Goal: Transaction & Acquisition: Purchase product/service

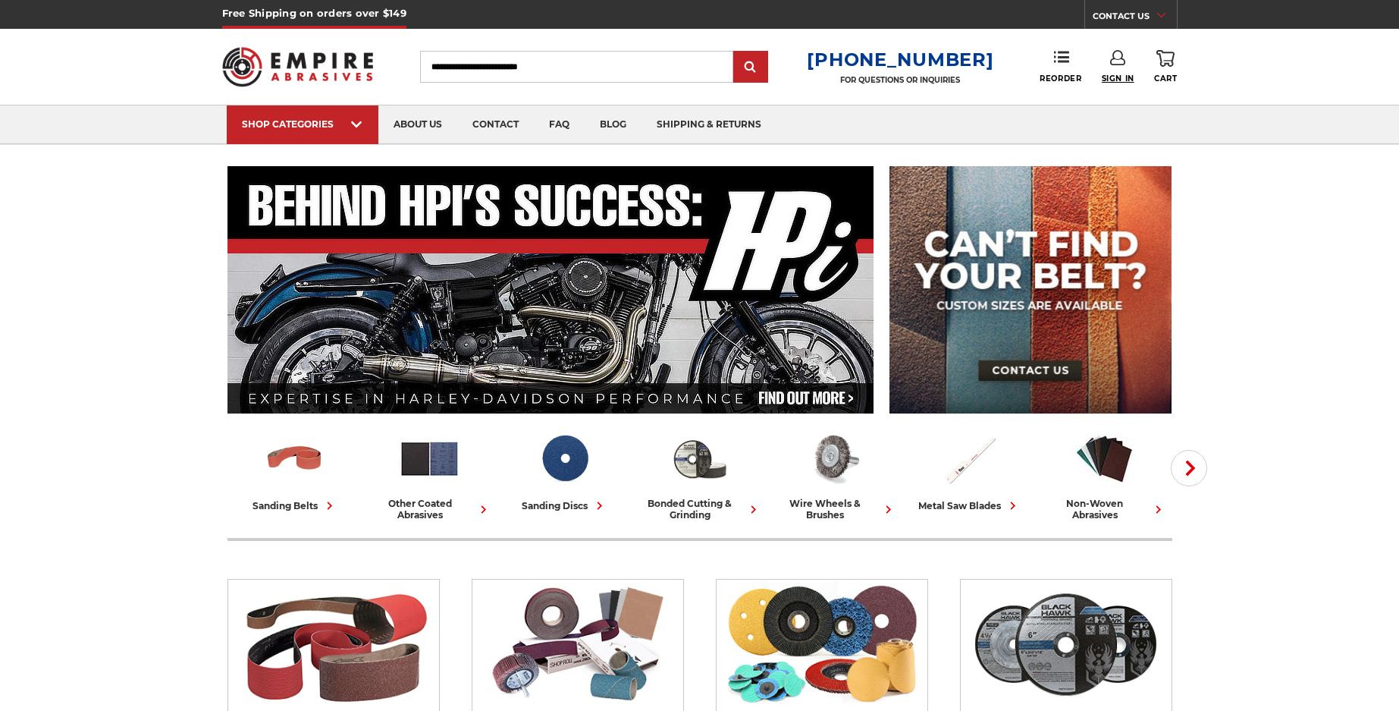
type input "**********"
click at [1121, 78] on span "Sign In" at bounding box center [1118, 79] width 33 height 10
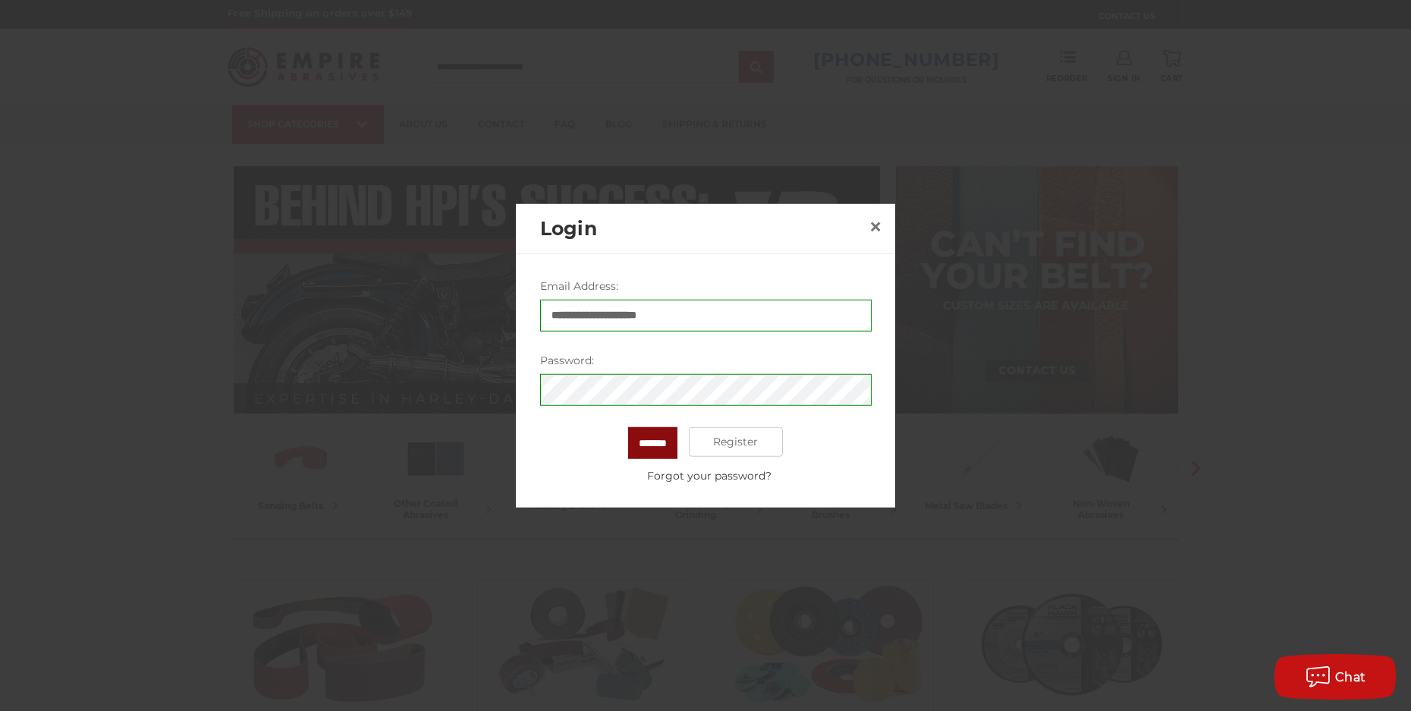
click at [632, 447] on input "*******" at bounding box center [652, 442] width 49 height 32
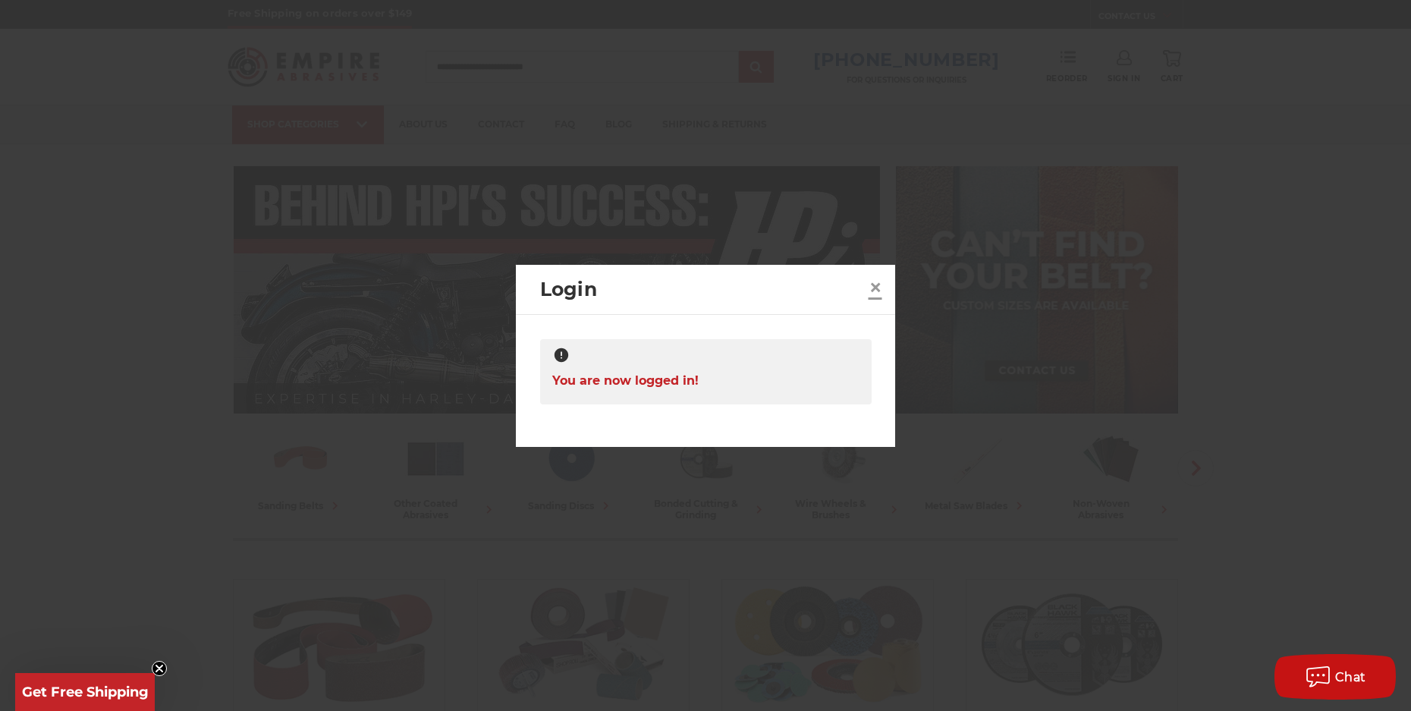
click at [872, 285] on span "×" at bounding box center [875, 287] width 14 height 30
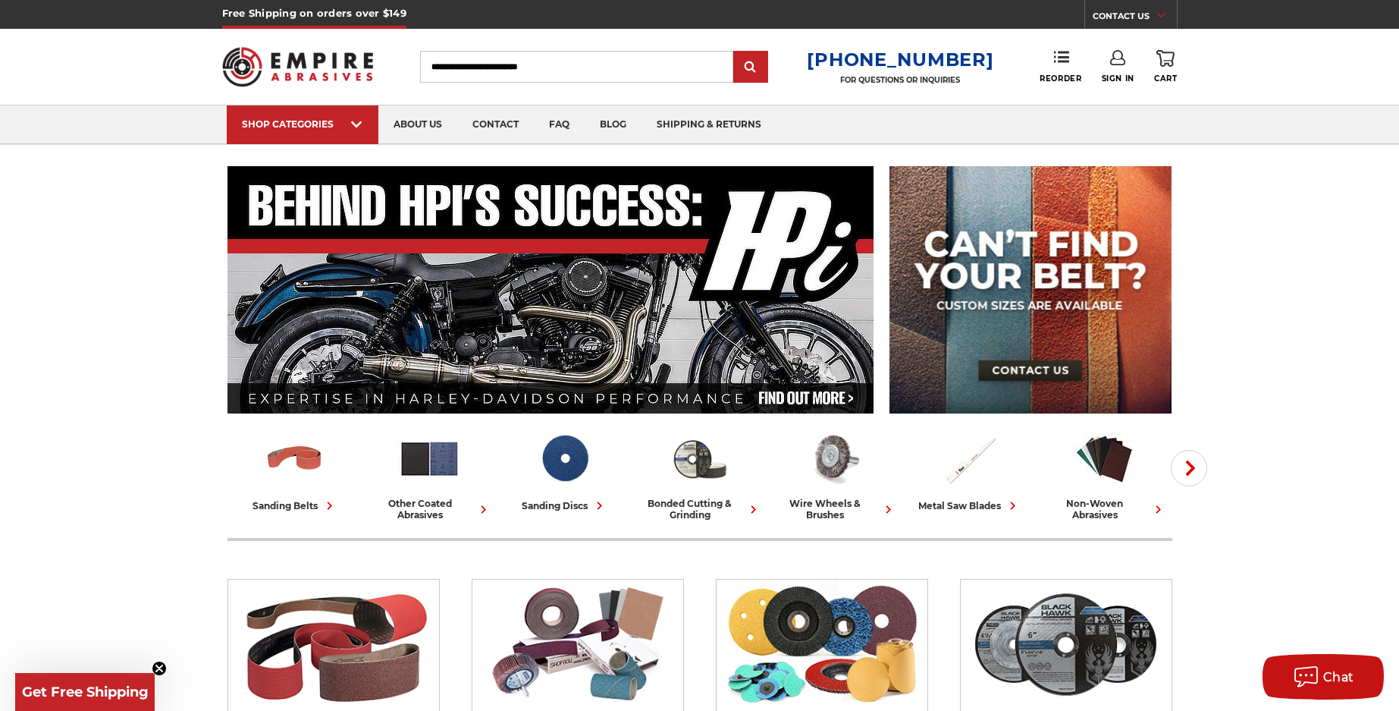
click at [459, 66] on input "Search" at bounding box center [576, 67] width 313 height 32
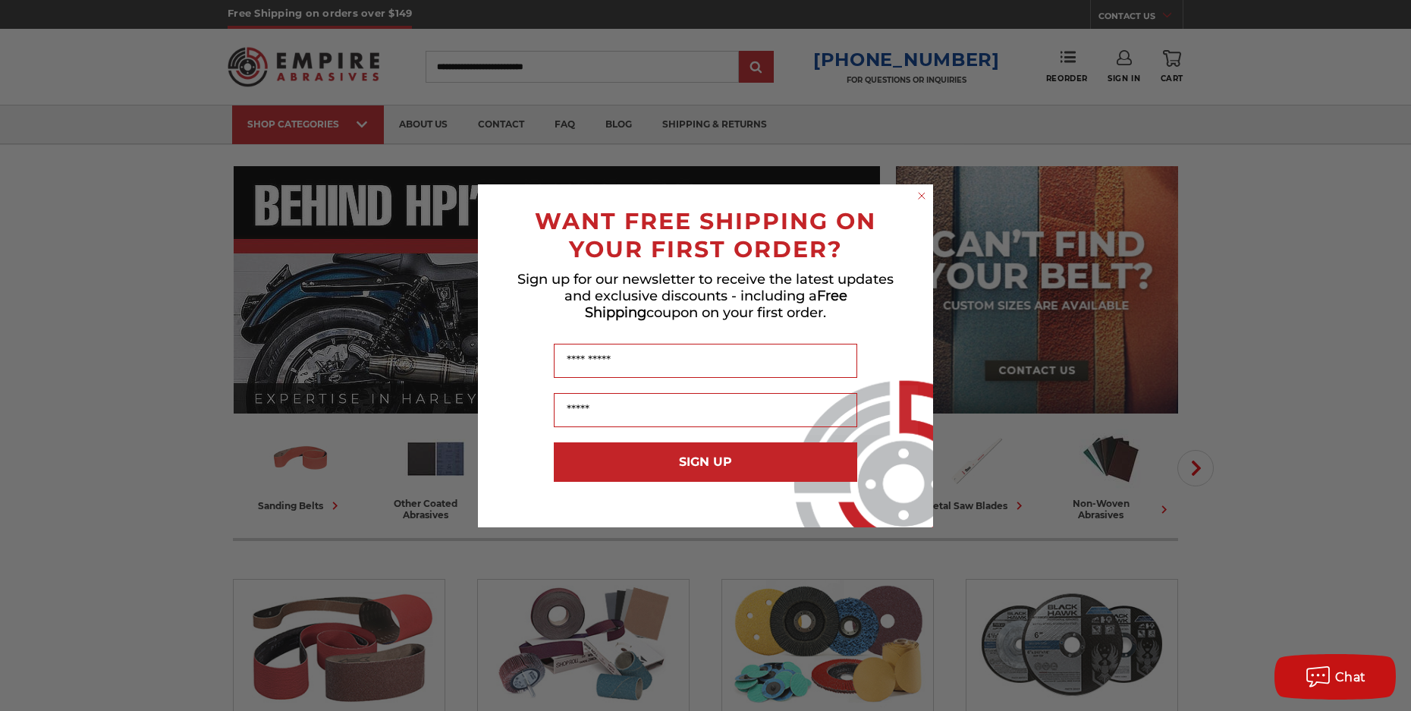
click at [921, 195] on icon "Close dialog" at bounding box center [921, 196] width 6 height 6
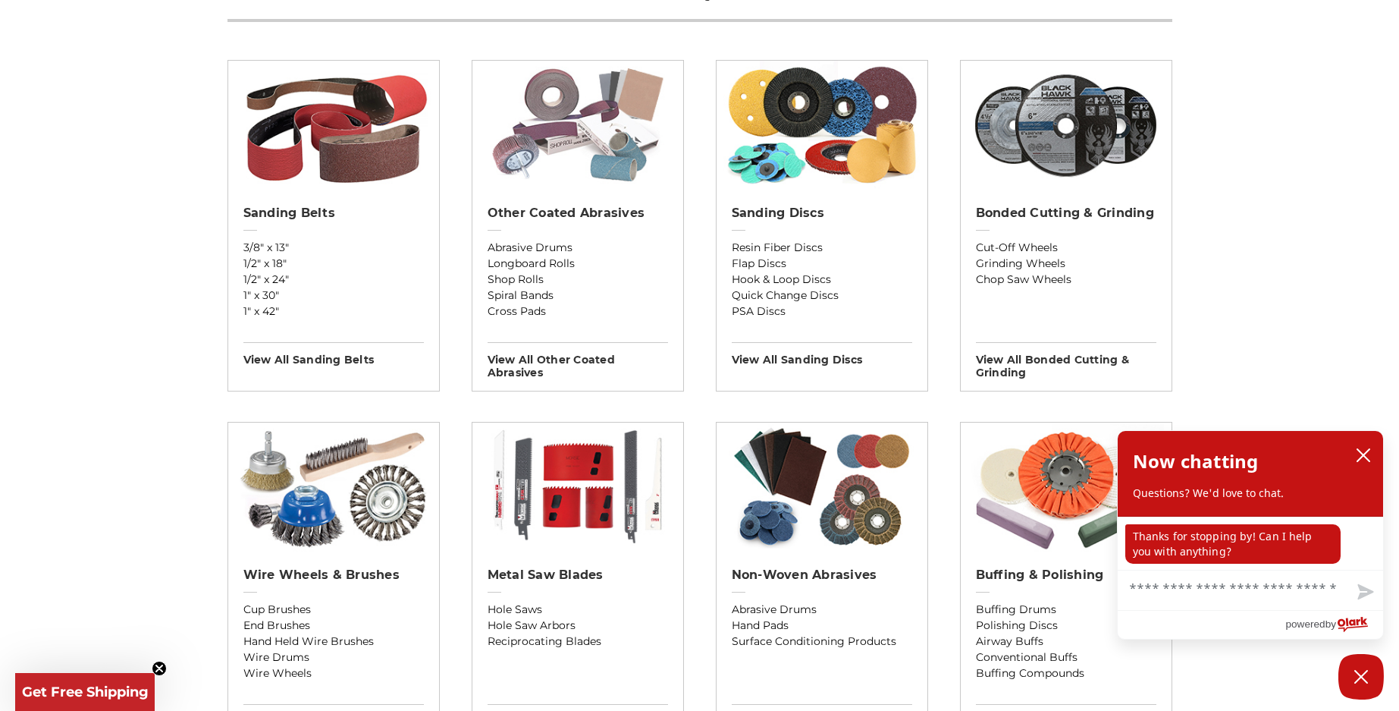
scroll to position [531, 0]
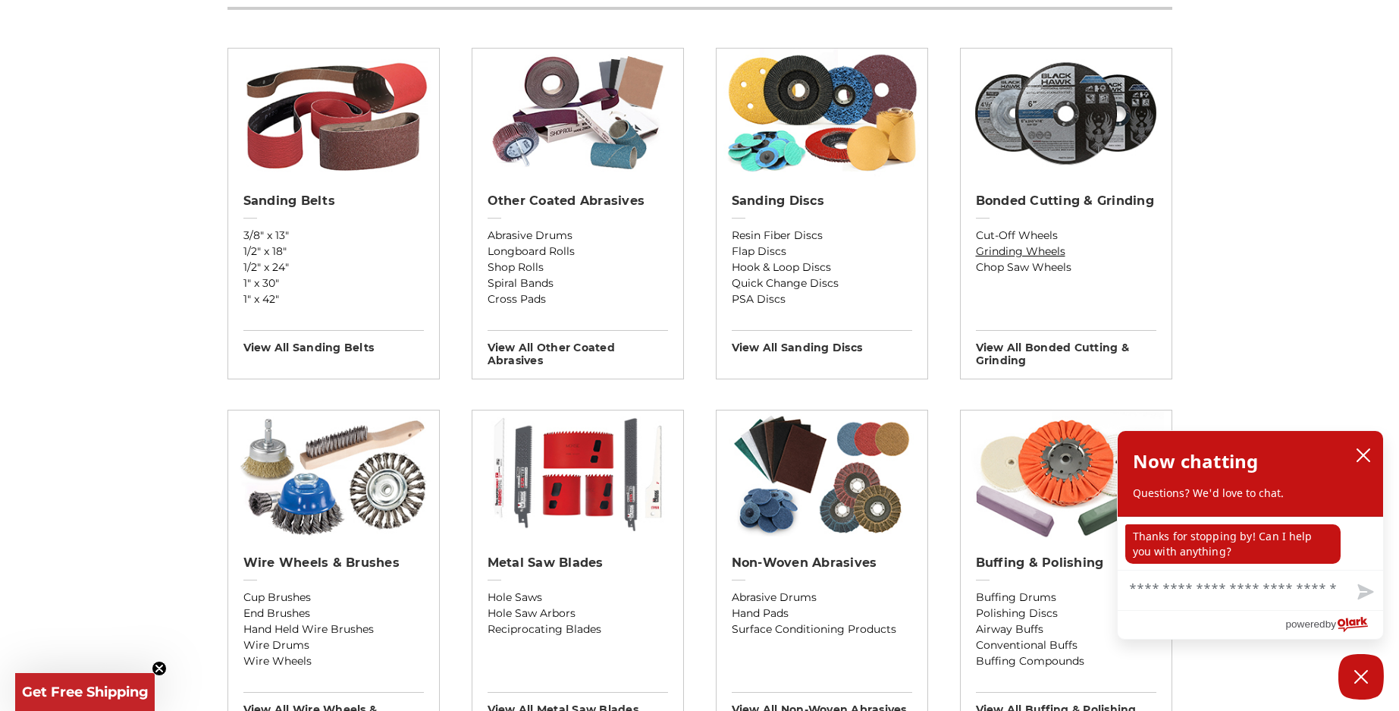
click at [1015, 253] on link "Grinding Wheels" at bounding box center [1066, 251] width 180 height 16
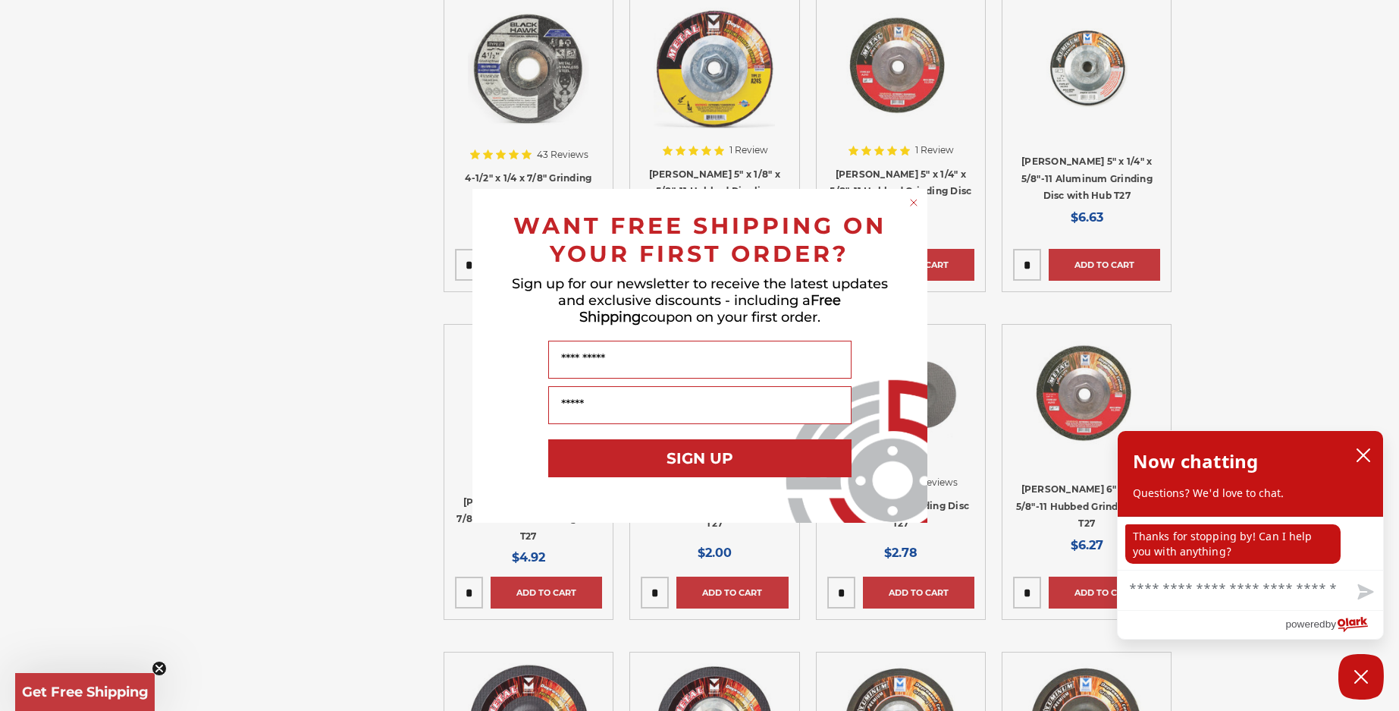
scroll to position [1062, 0]
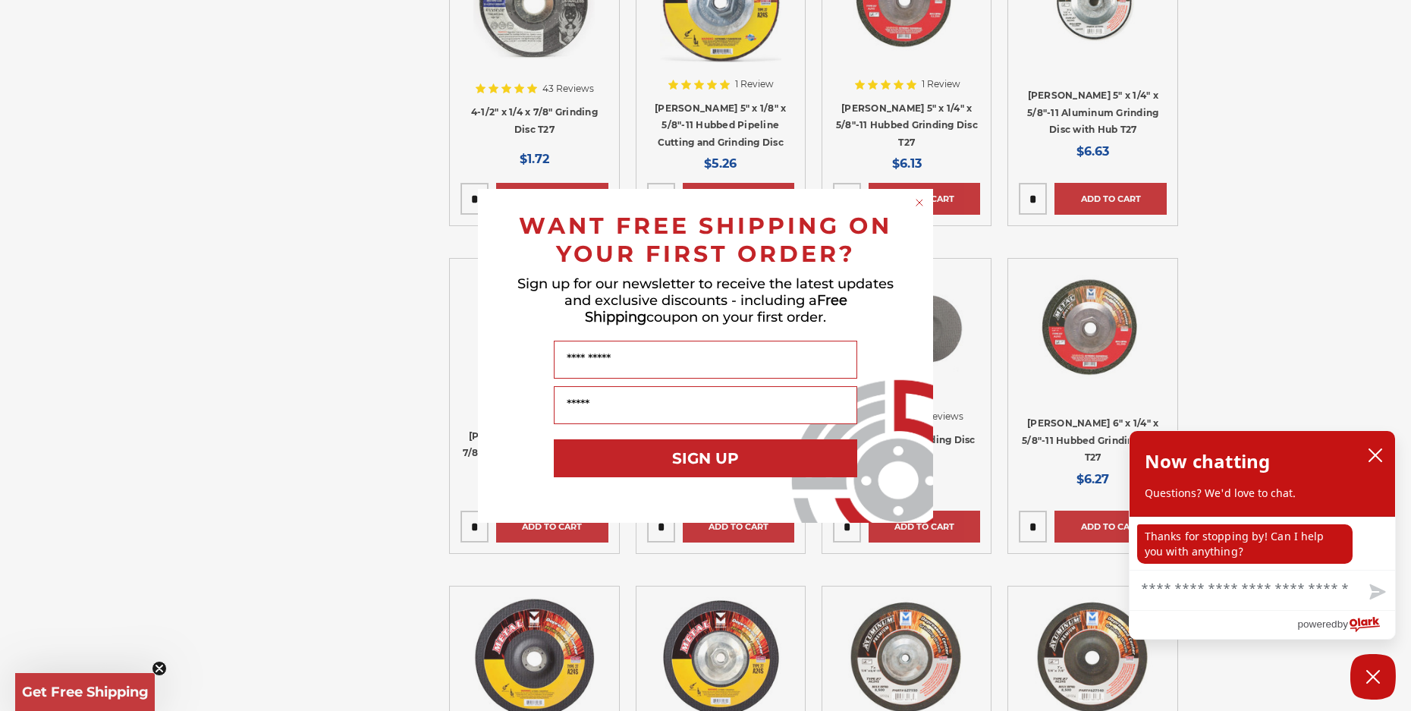
click at [918, 197] on circle "Close dialog" at bounding box center [919, 202] width 14 height 14
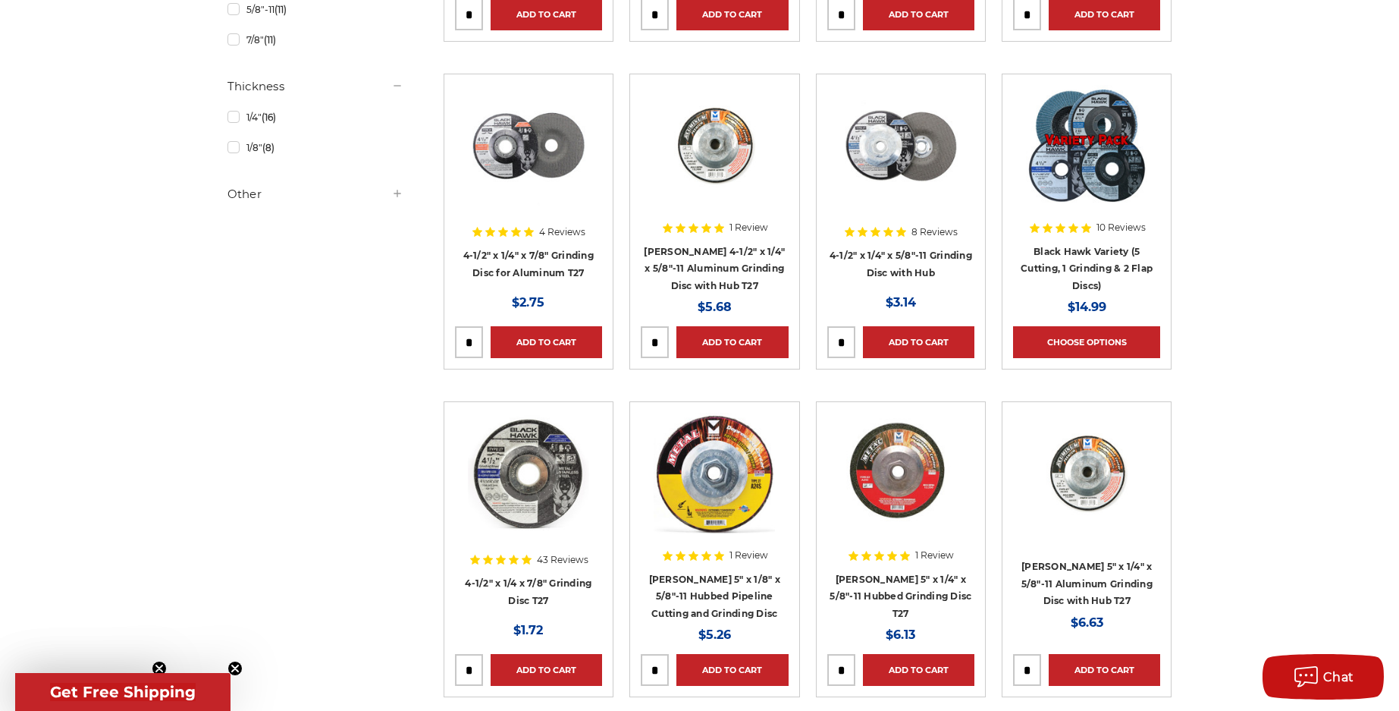
scroll to position [531, 0]
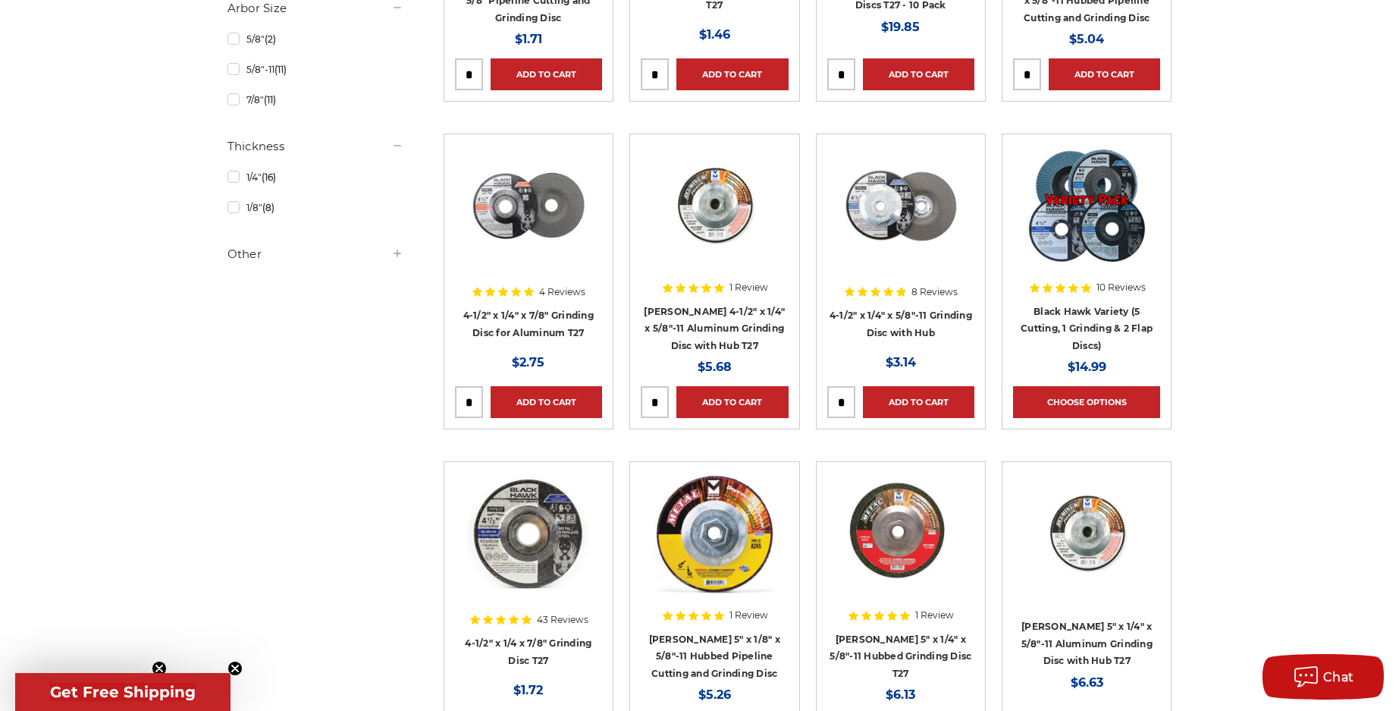
drag, startPoint x: 841, startPoint y: 396, endPoint x: 827, endPoint y: 404, distance: 16.7
click at [827, 404] on div at bounding box center [841, 402] width 28 height 32
drag, startPoint x: 846, startPoint y: 400, endPoint x: 833, endPoint y: 405, distance: 13.7
click at [833, 405] on input "tel" at bounding box center [841, 402] width 27 height 30
type input "**"
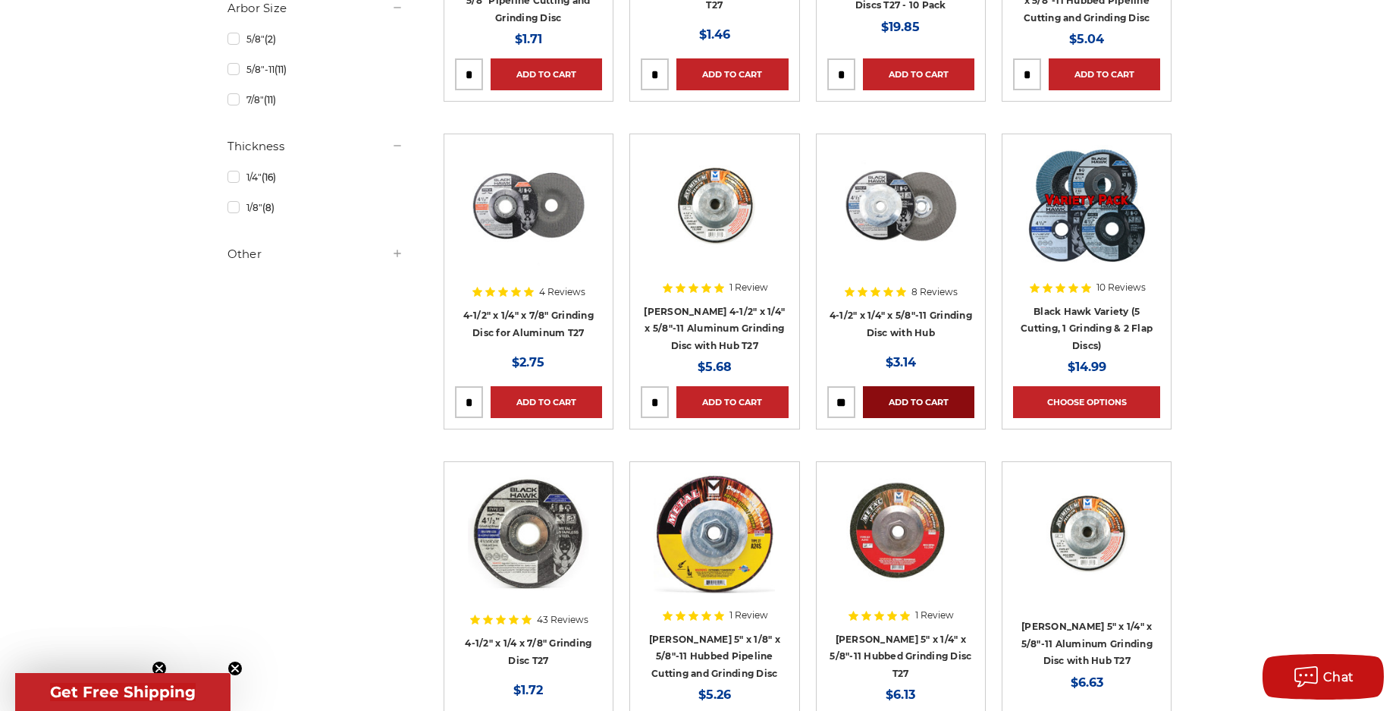
click at [918, 401] on link "Add to Cart" at bounding box center [918, 402] width 111 height 32
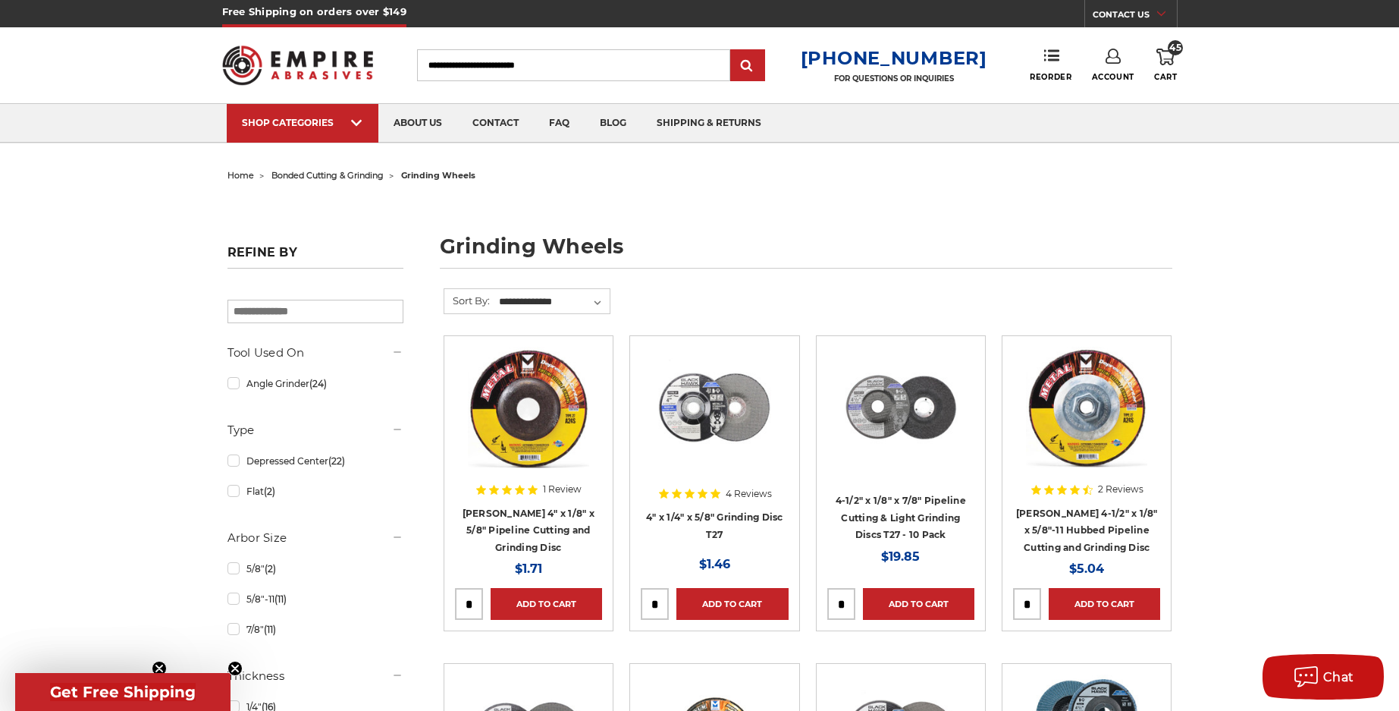
scroll to position [0, 0]
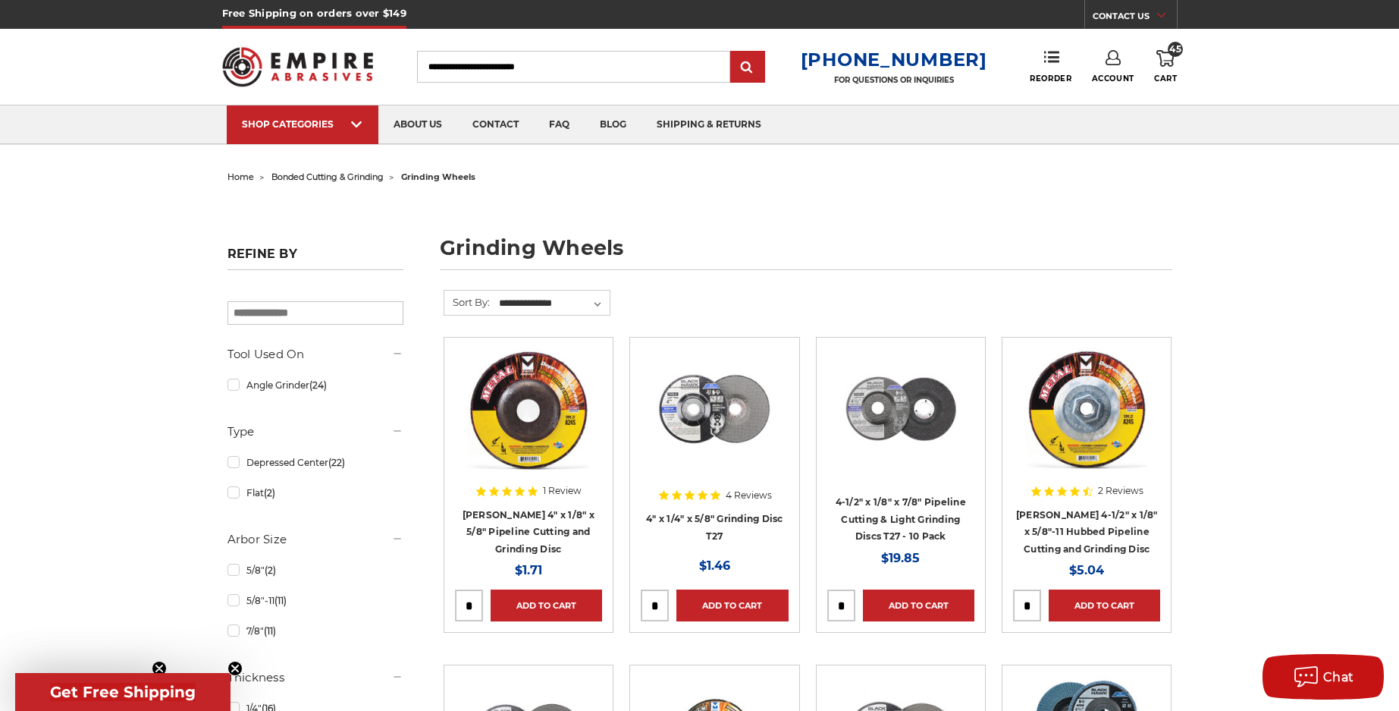
click at [1169, 61] on use at bounding box center [1166, 58] width 18 height 17
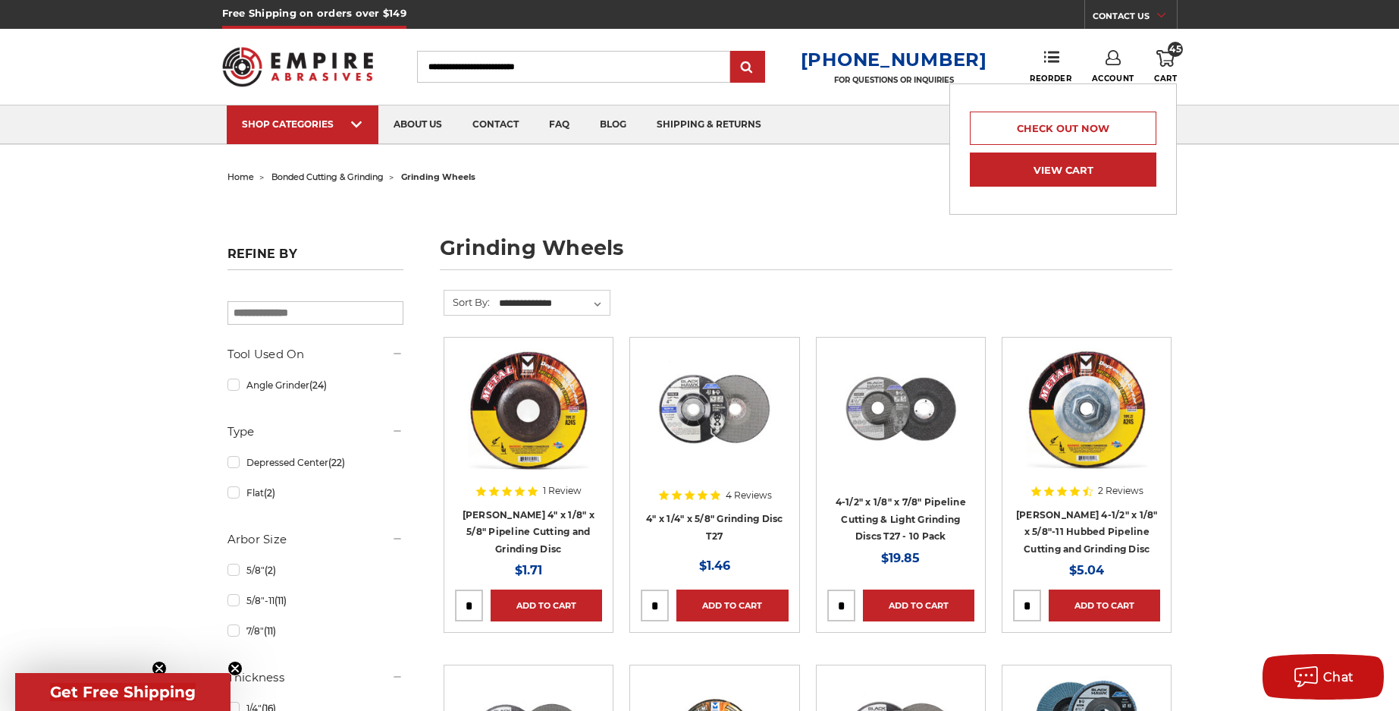
click at [1099, 166] on link "View Cart" at bounding box center [1063, 169] width 187 height 34
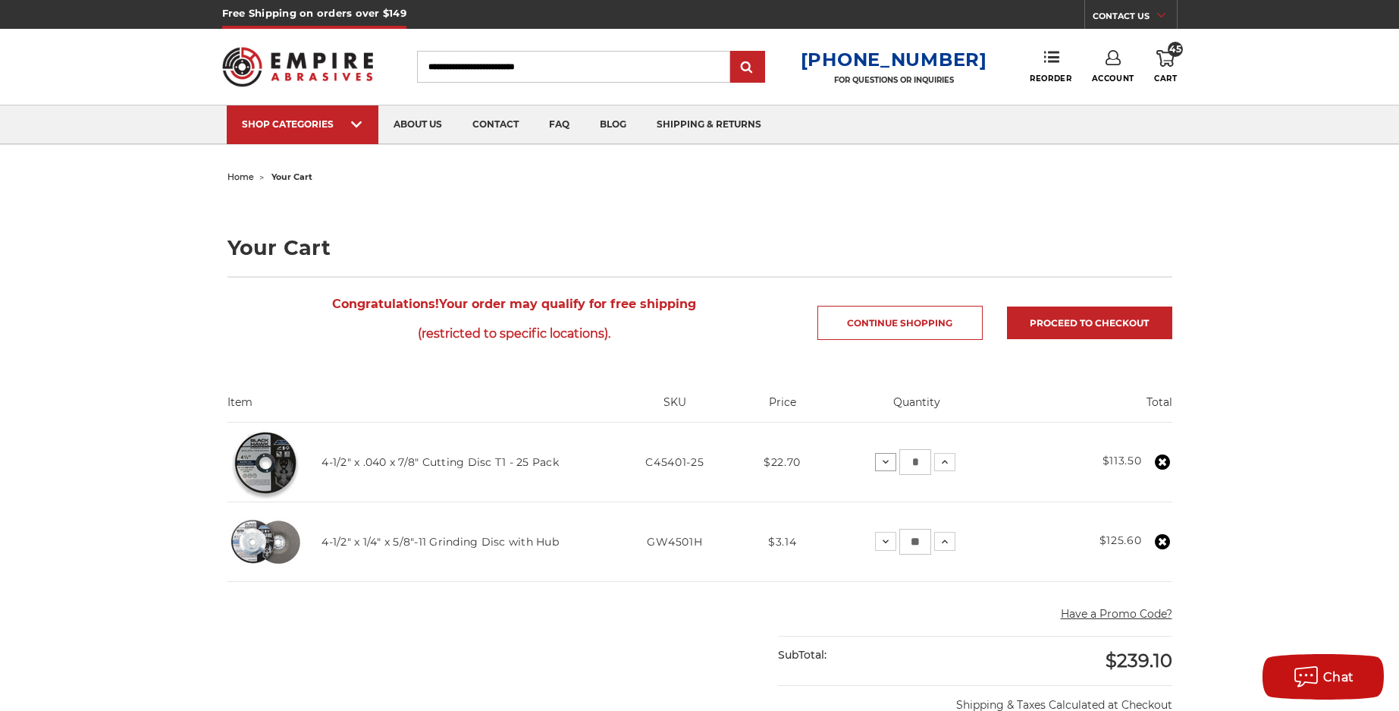
click at [887, 458] on icon at bounding box center [886, 462] width 12 height 12
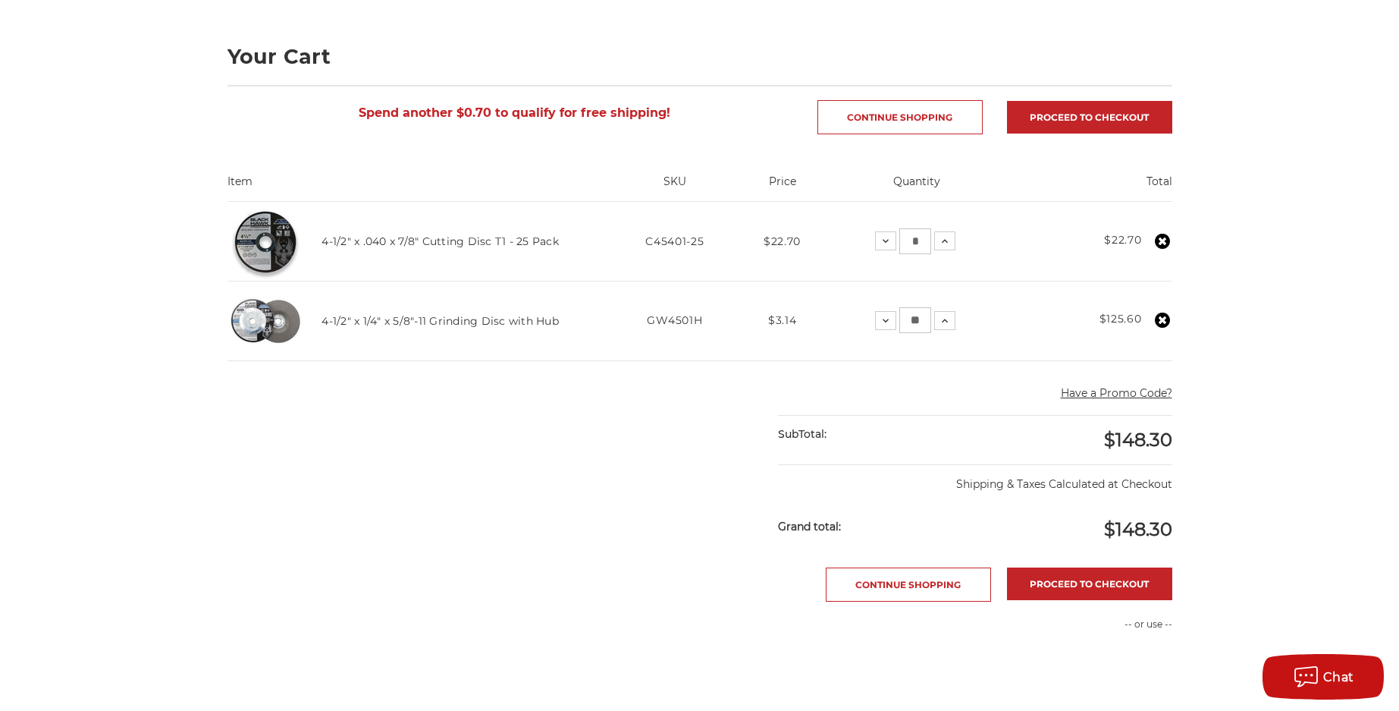
scroll to position [152, 0]
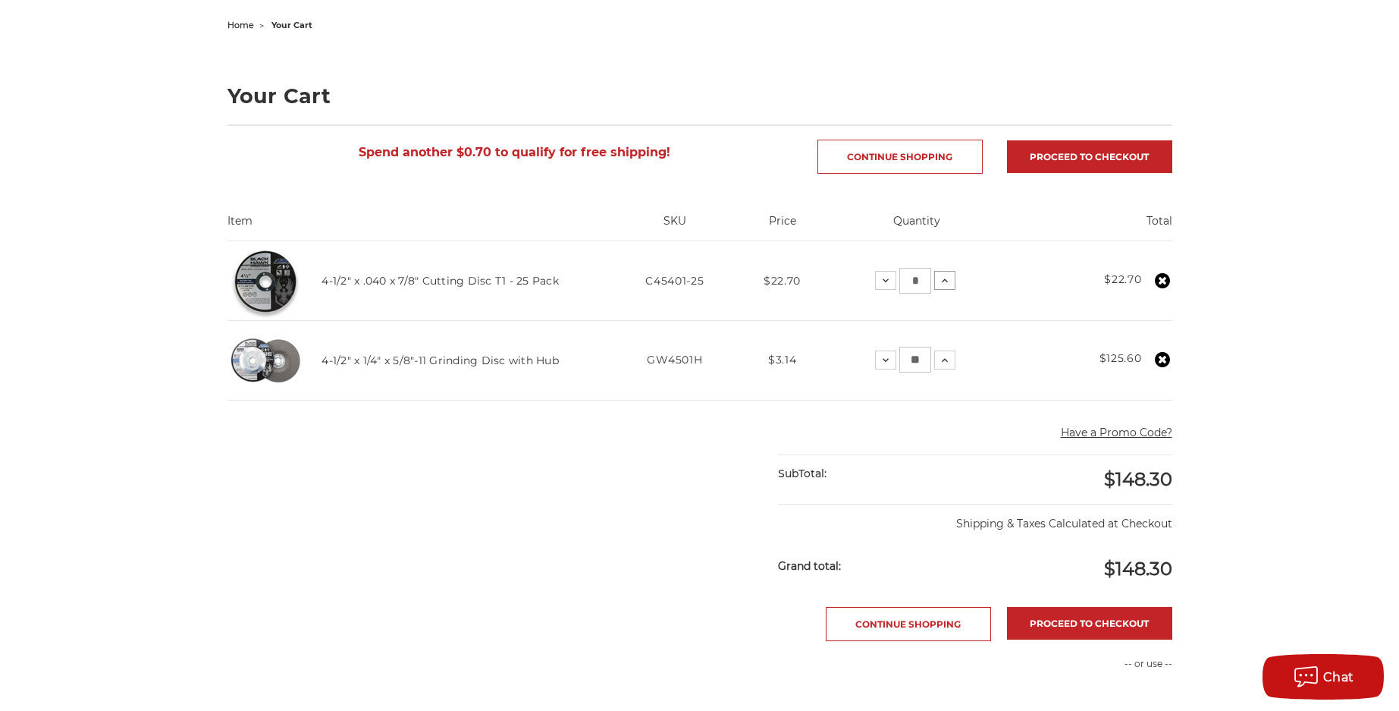
click at [947, 286] on icon at bounding box center [945, 281] width 12 height 12
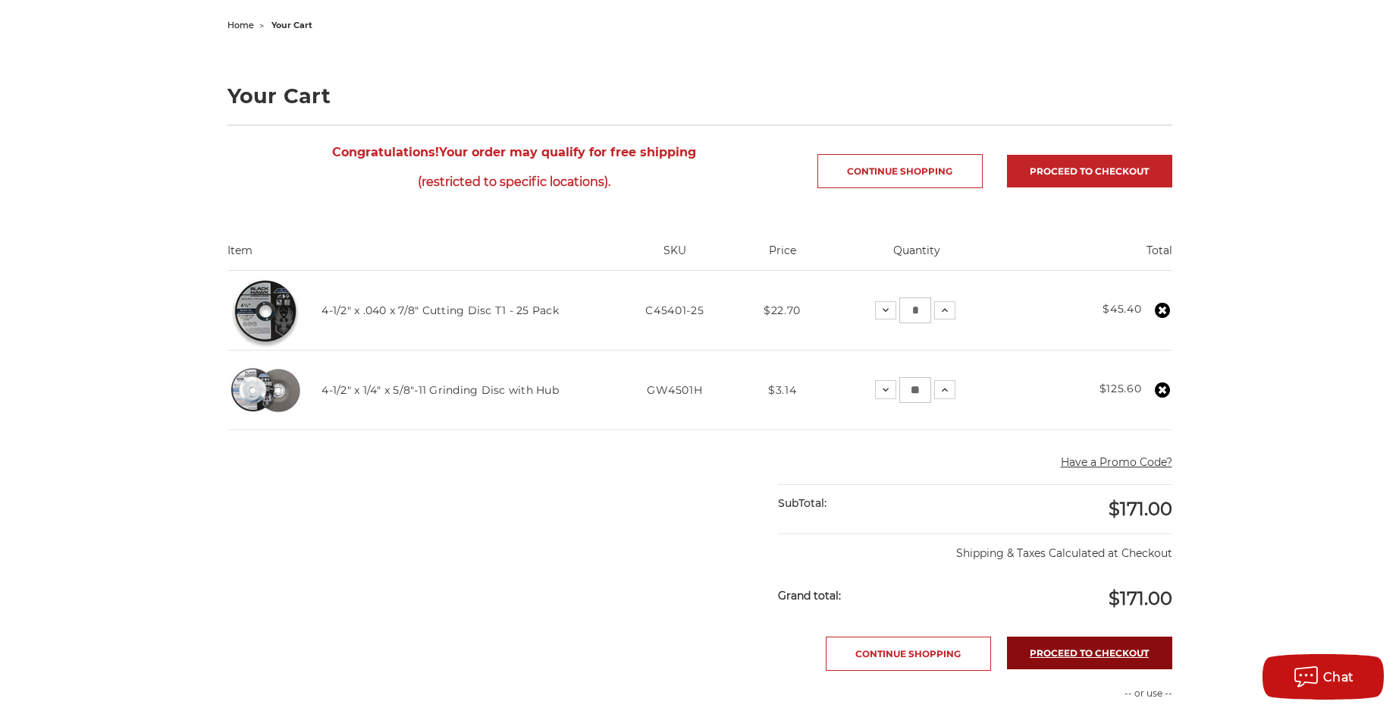
click at [1056, 654] on link "Proceed to checkout" at bounding box center [1089, 652] width 165 height 33
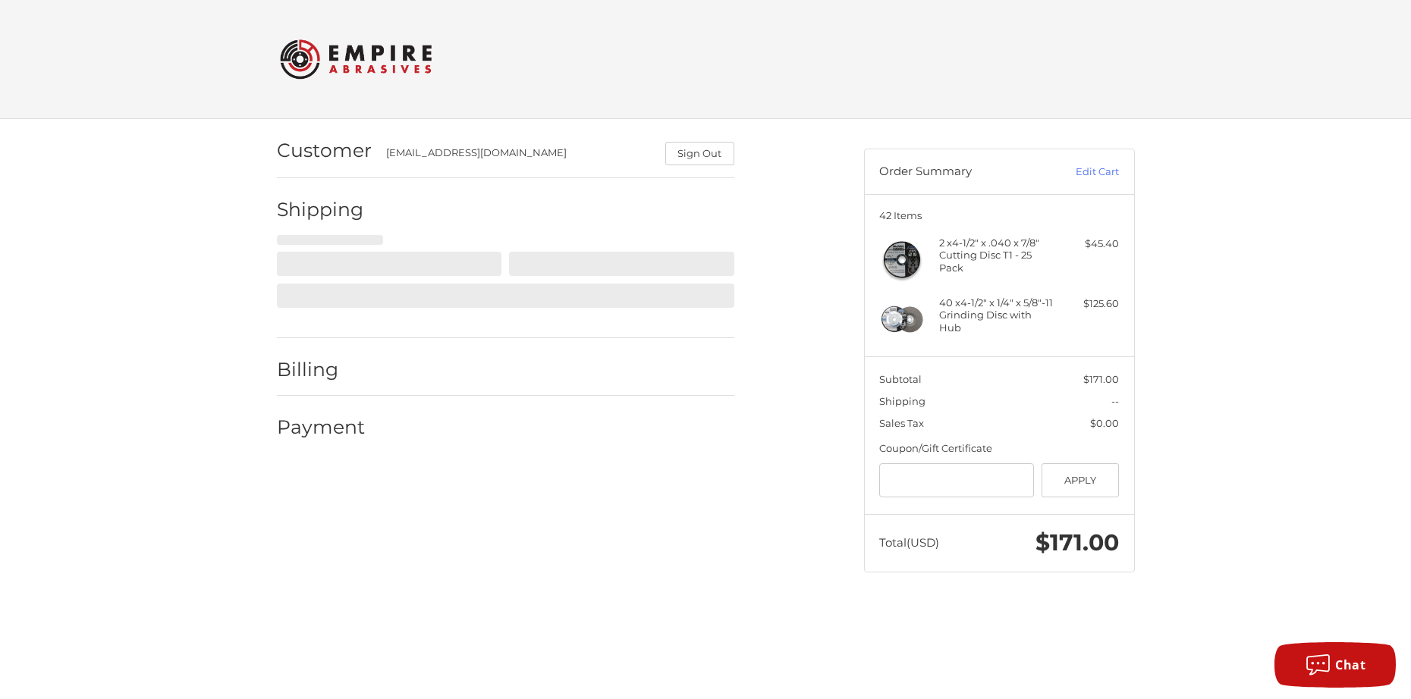
select select "**"
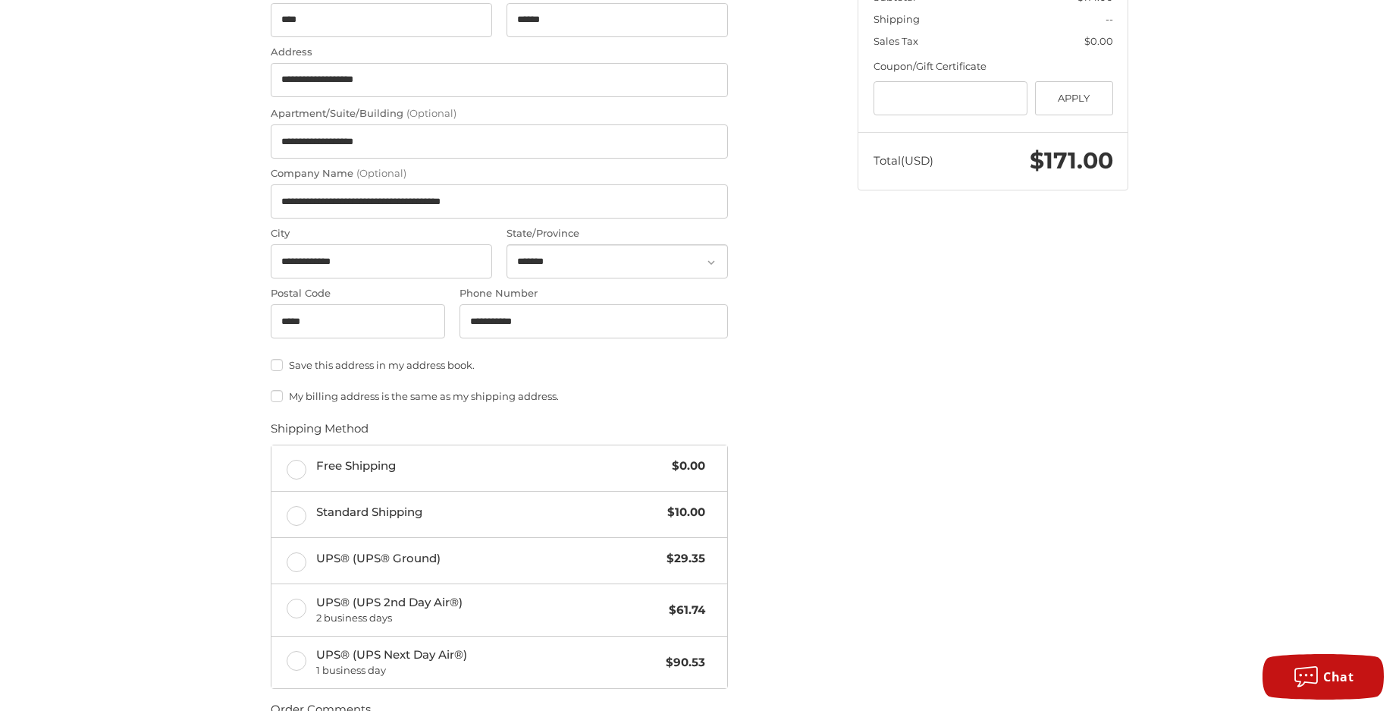
scroll to position [455, 0]
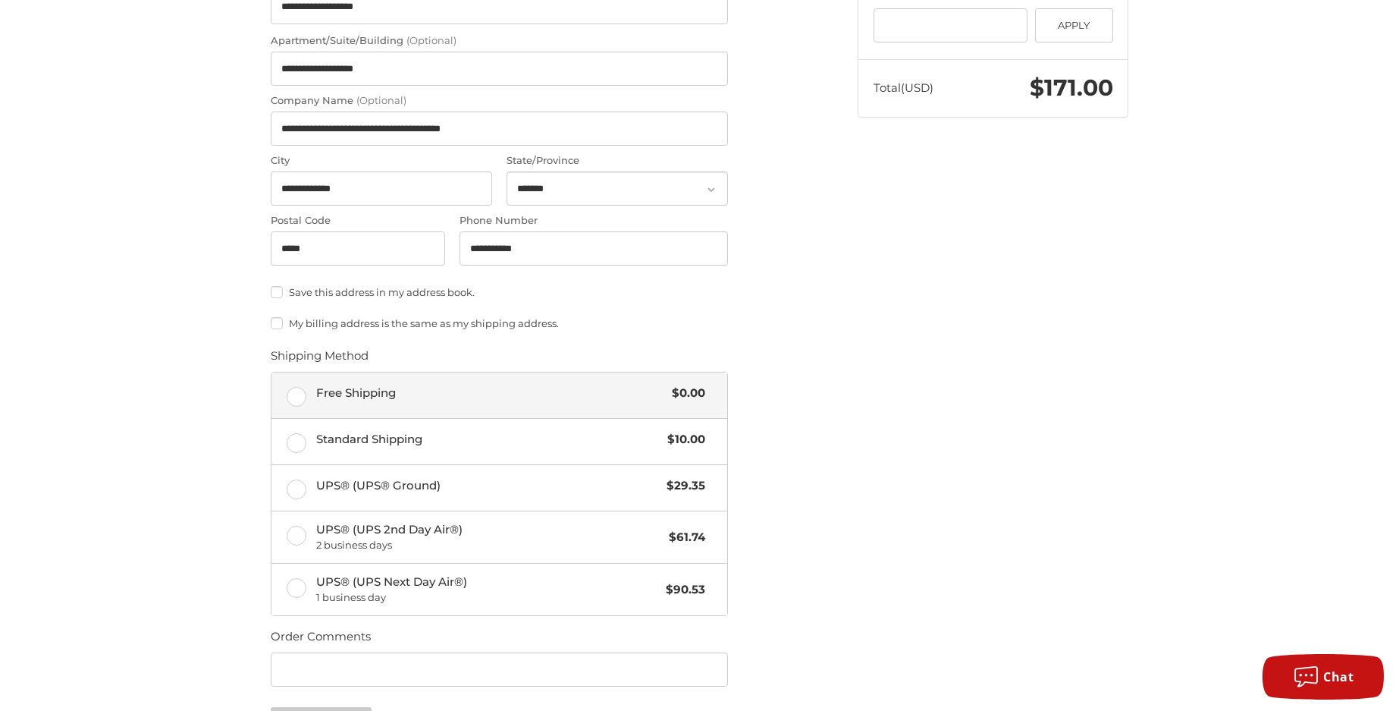
click at [296, 392] on label "Free Shipping $0.00" at bounding box center [500, 395] width 456 height 46
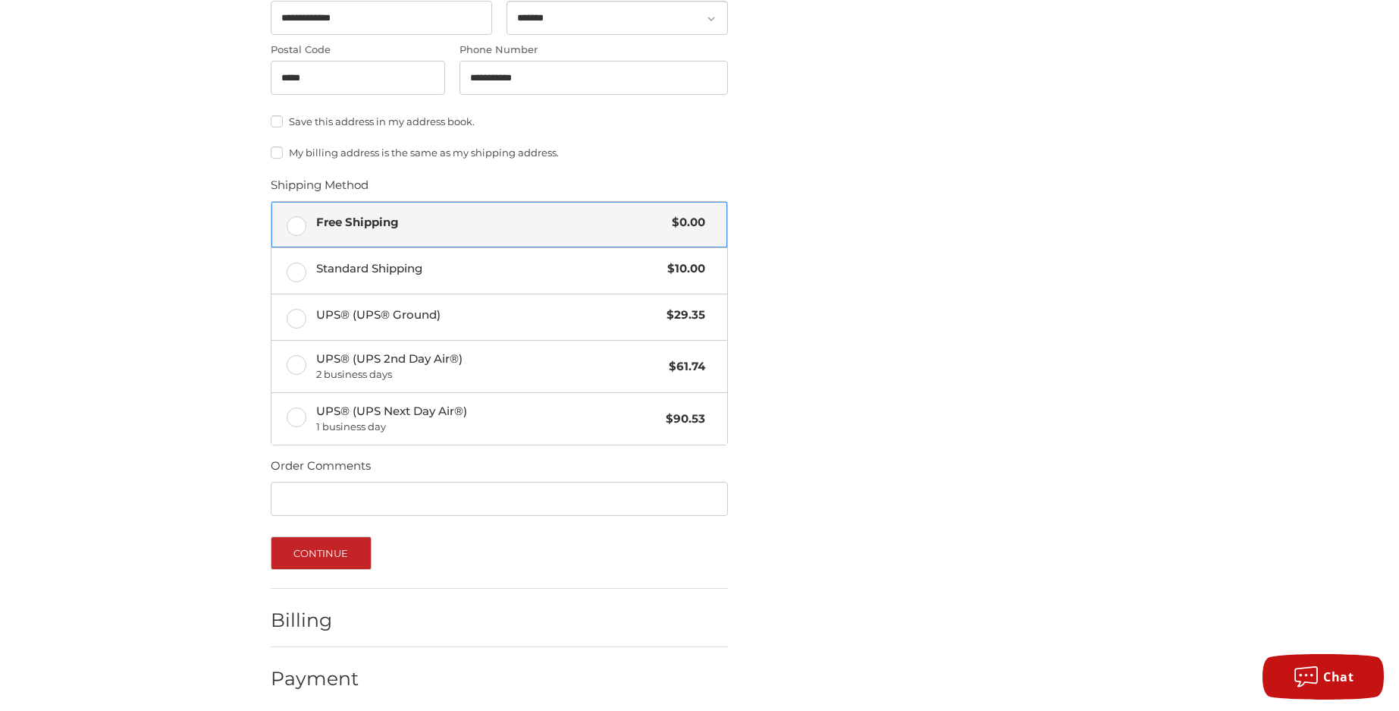
scroll to position [634, 0]
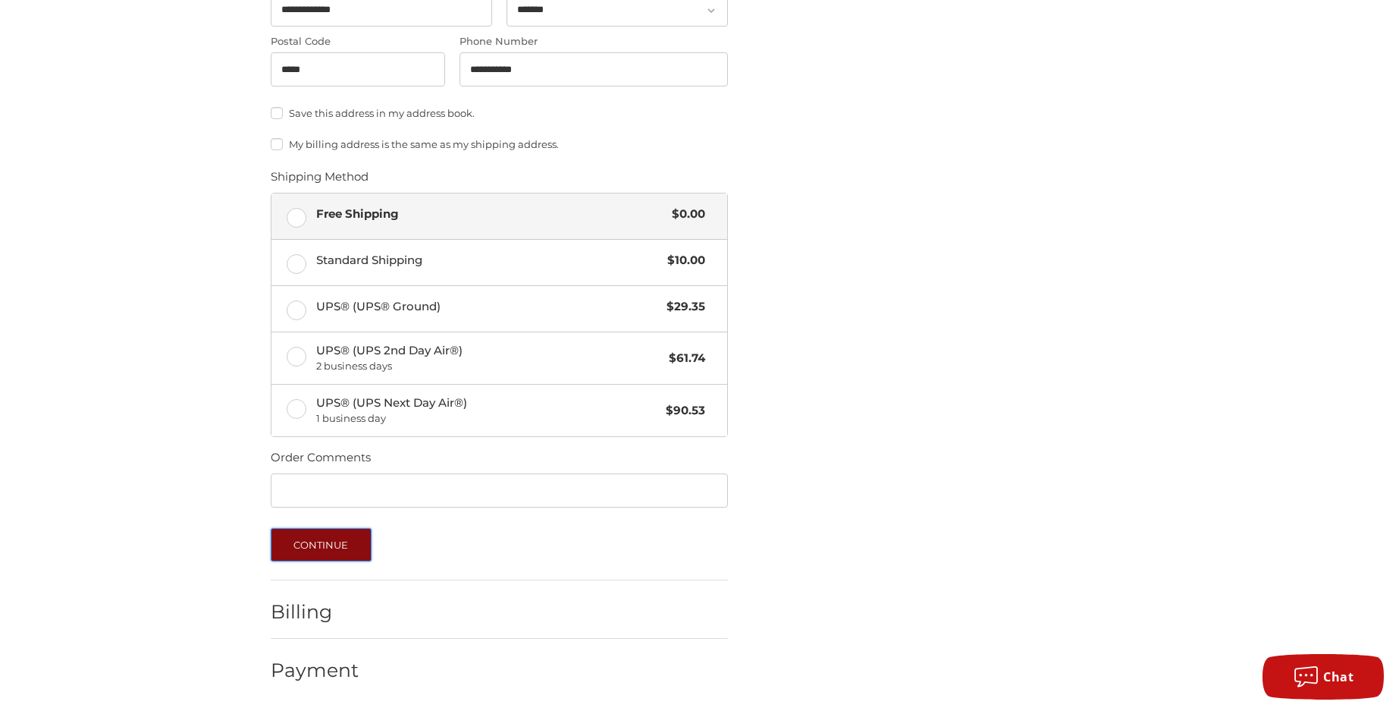
click at [338, 543] on button "Continue" at bounding box center [321, 544] width 101 height 33
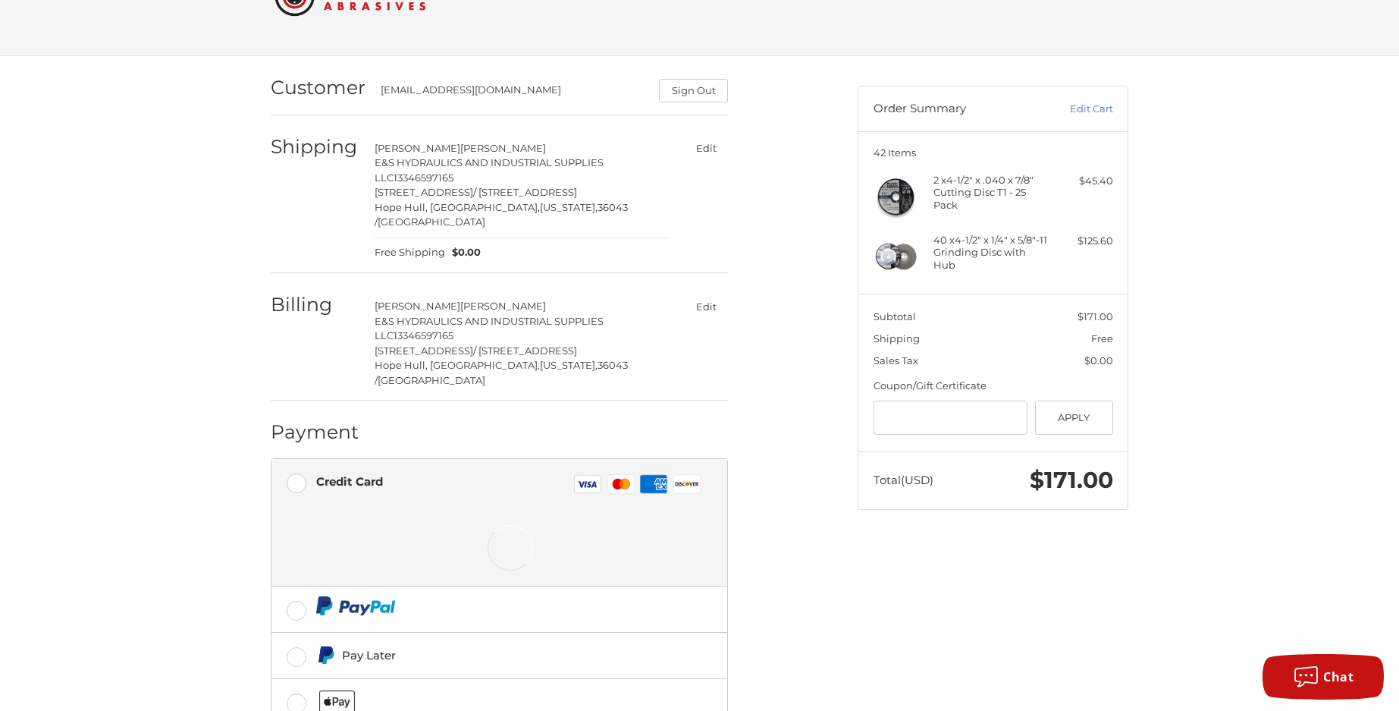
scroll to position [141, 0]
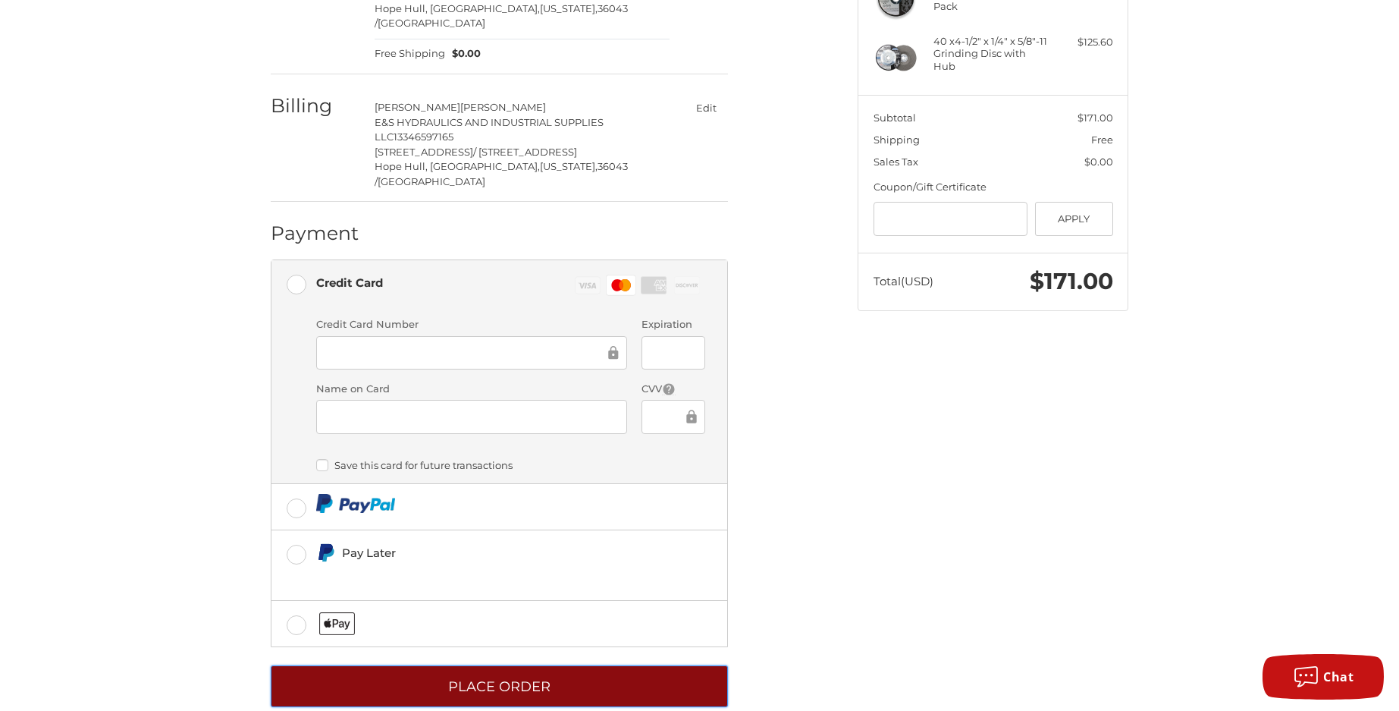
click at [541, 665] on button "Place Order" at bounding box center [499, 686] width 457 height 42
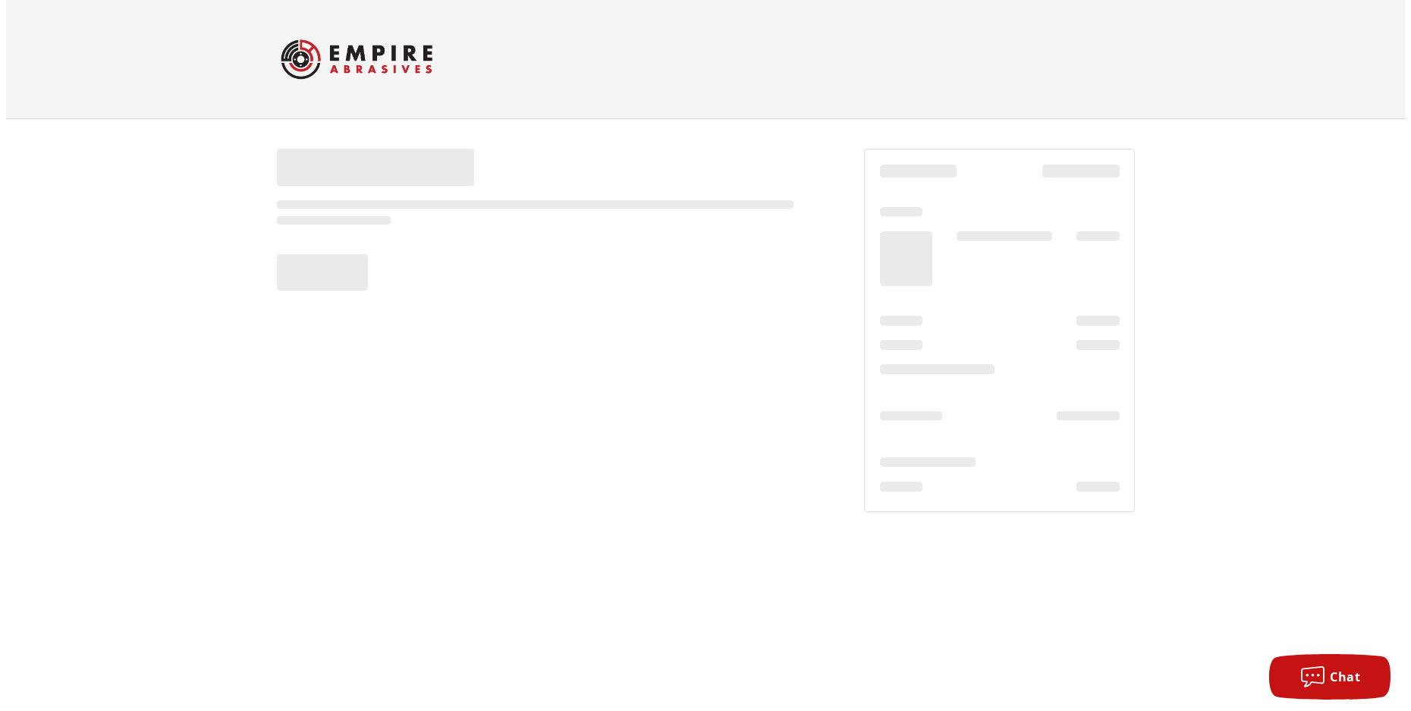
scroll to position [0, 0]
